Goal: Task Accomplishment & Management: Manage account settings

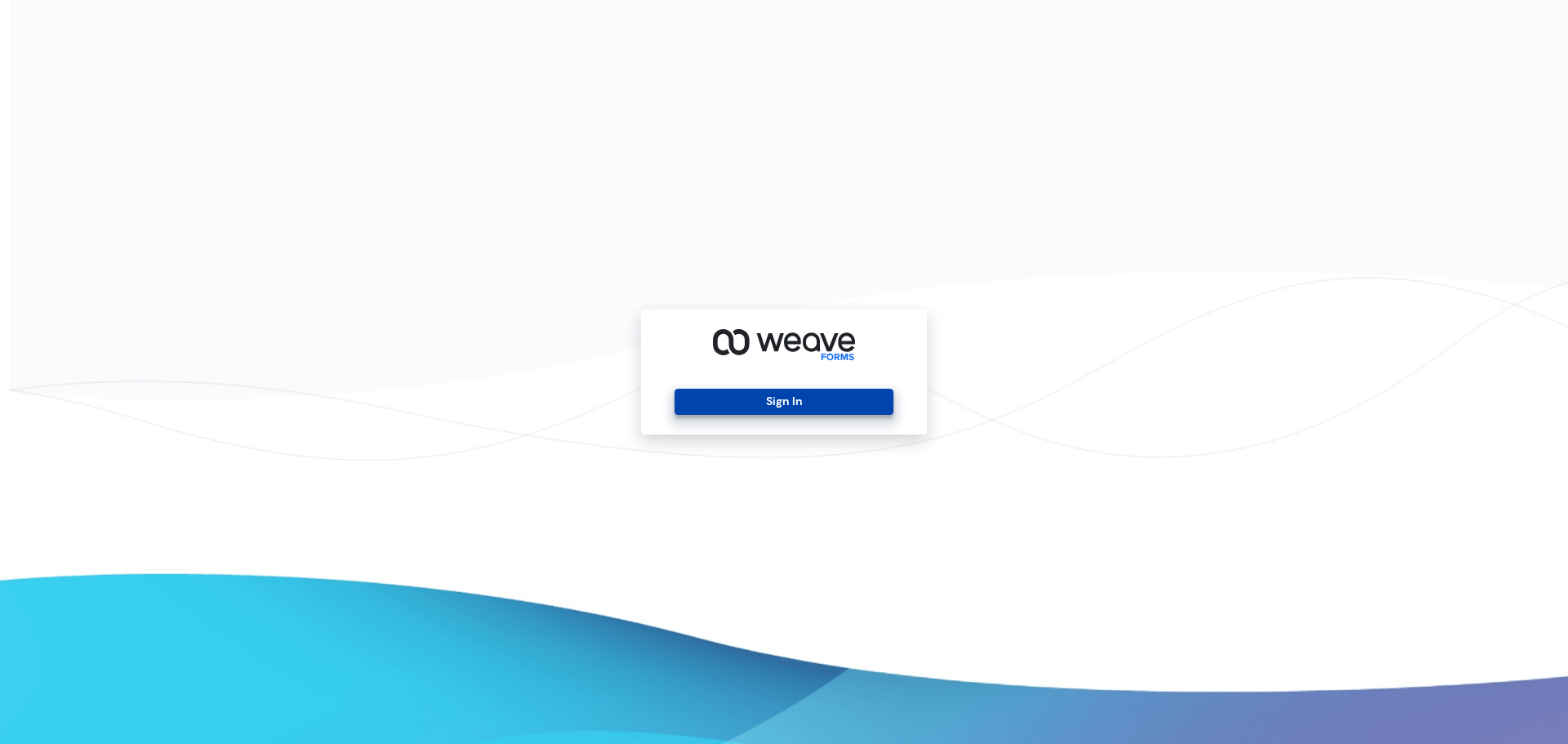
click at [819, 406] on button "Sign In" at bounding box center [784, 401] width 218 height 26
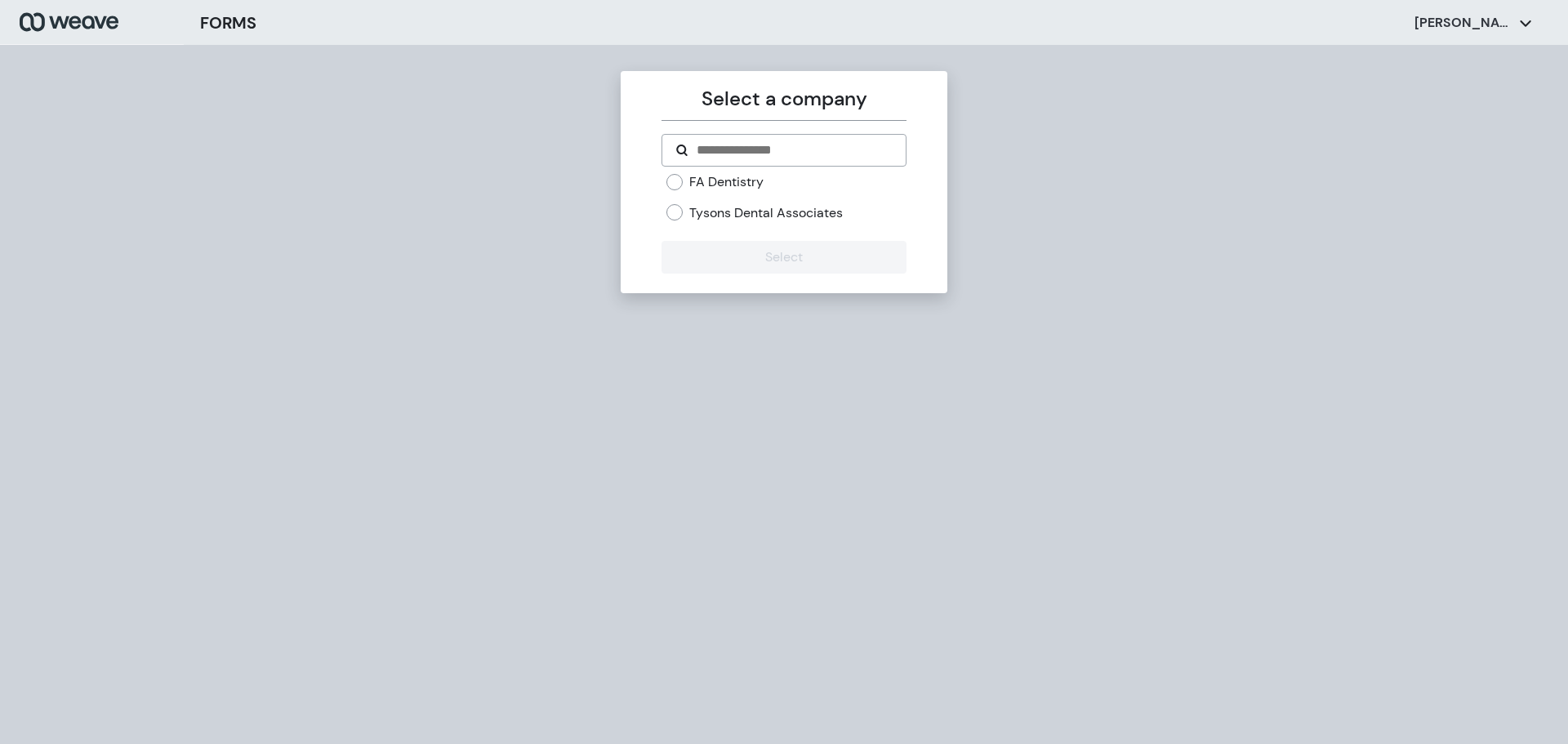
click at [762, 204] on label "Tysons Dental Associates" at bounding box center [766, 213] width 154 height 18
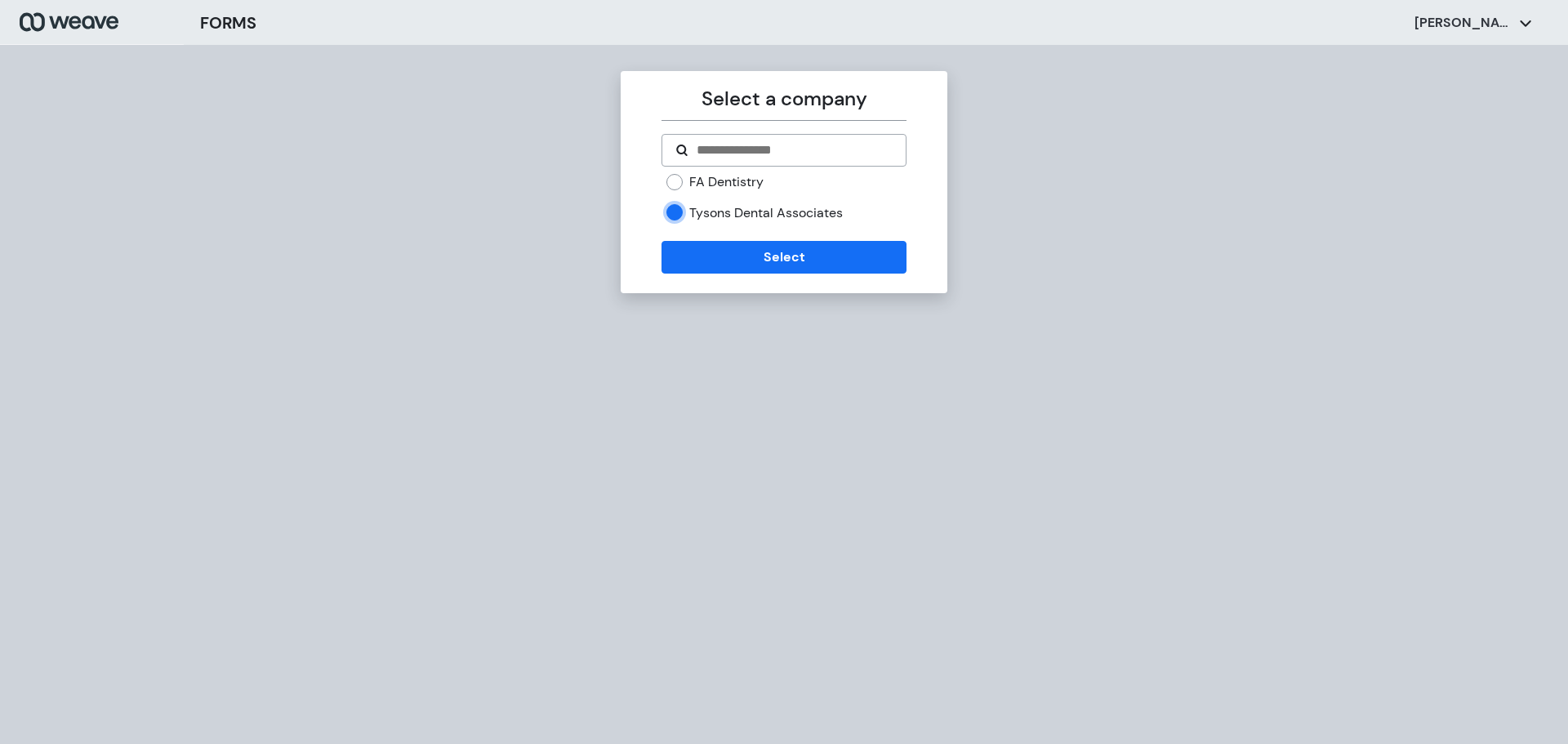
click at [726, 182] on label "FA Dentistry" at bounding box center [727, 182] width 74 height 18
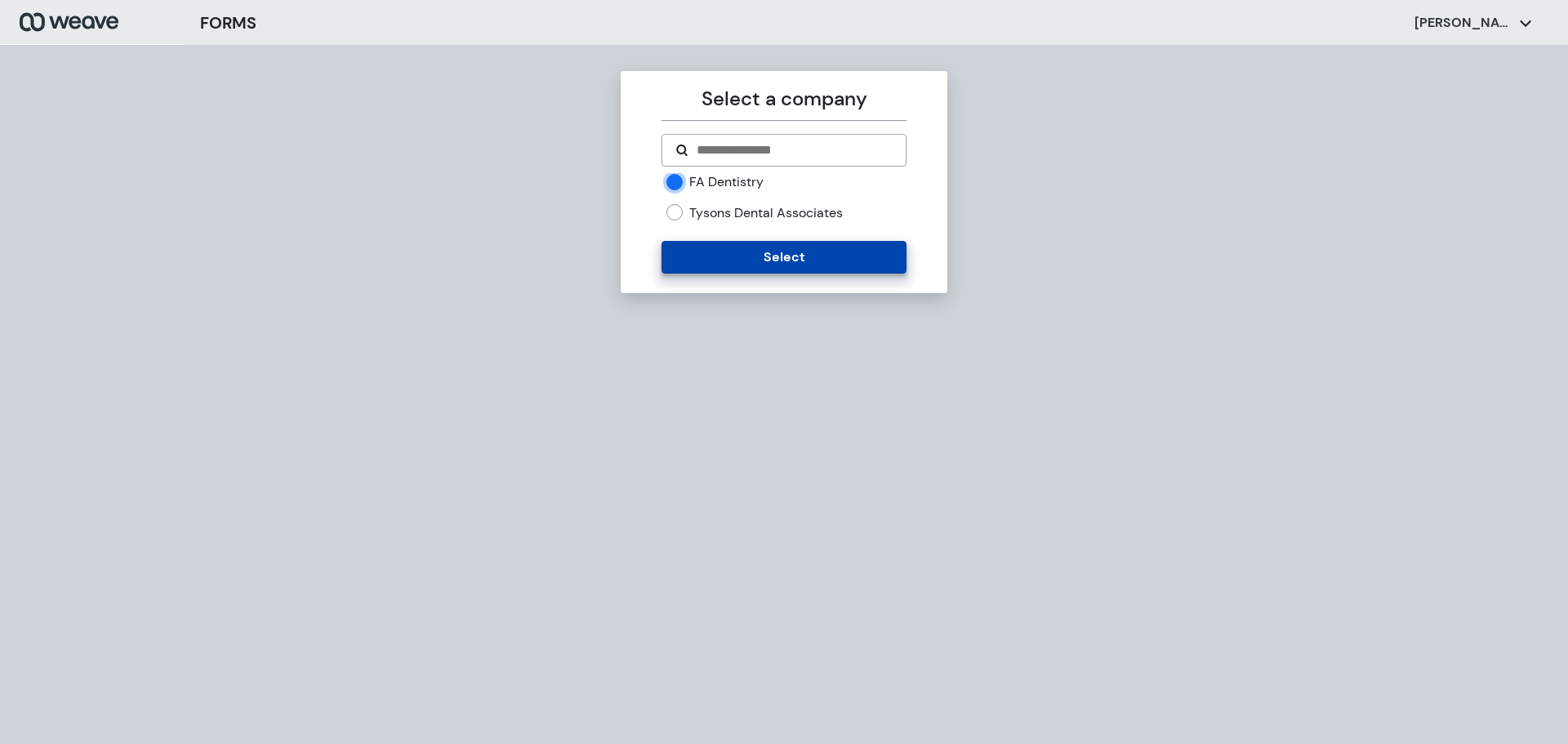
click at [743, 262] on button "Select" at bounding box center [783, 257] width 244 height 33
